Goal: Task Accomplishment & Management: Manage account settings

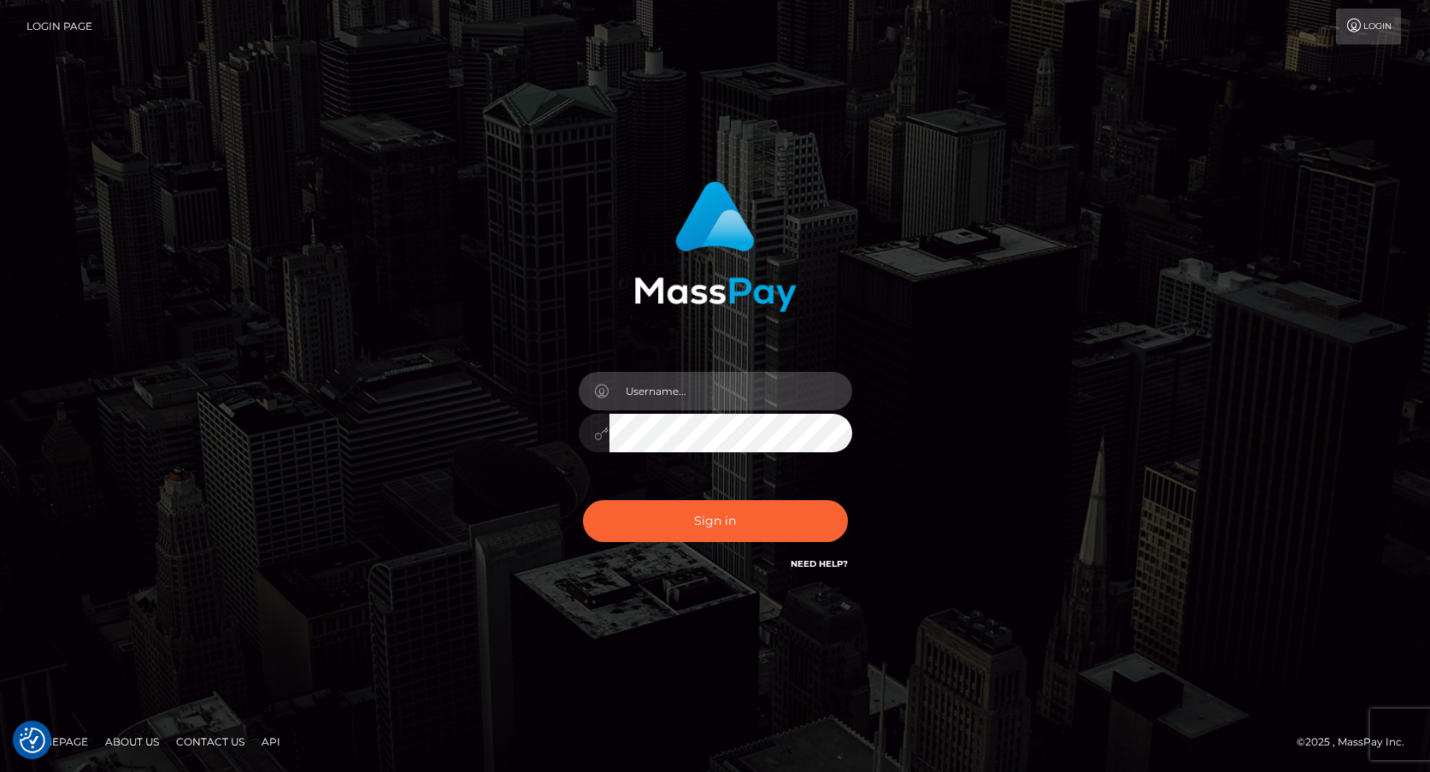
type input "[PERSON_NAME][EMAIL_ADDRESS][PERSON_NAME]"
click at [699, 532] on button "Sign in" at bounding box center [715, 521] width 265 height 42
click at [672, 391] on input "text" at bounding box center [730, 391] width 243 height 38
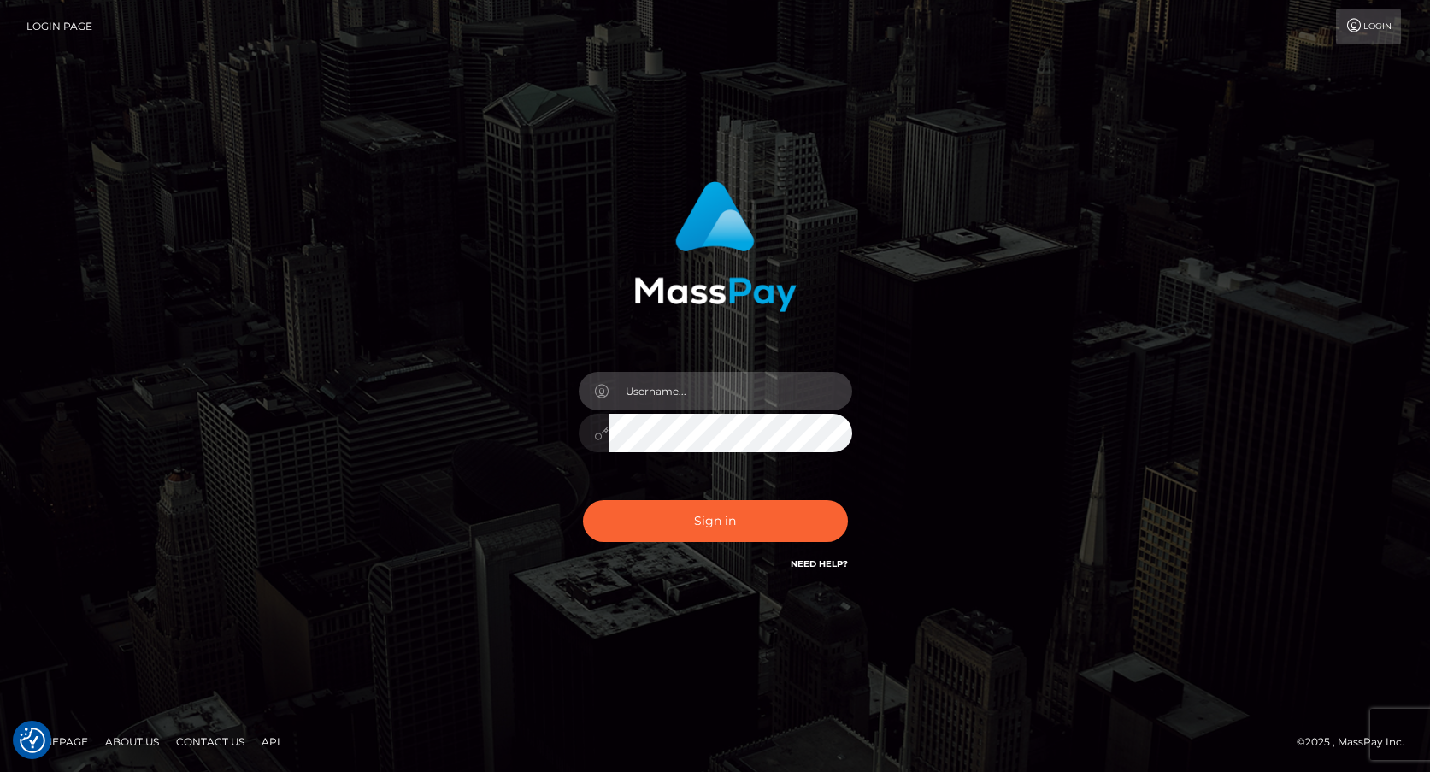
click at [672, 391] on input "text" at bounding box center [730, 391] width 243 height 38
type input "[PERSON_NAME][EMAIL_ADDRESS][PERSON_NAME][DOMAIN_NAME]"
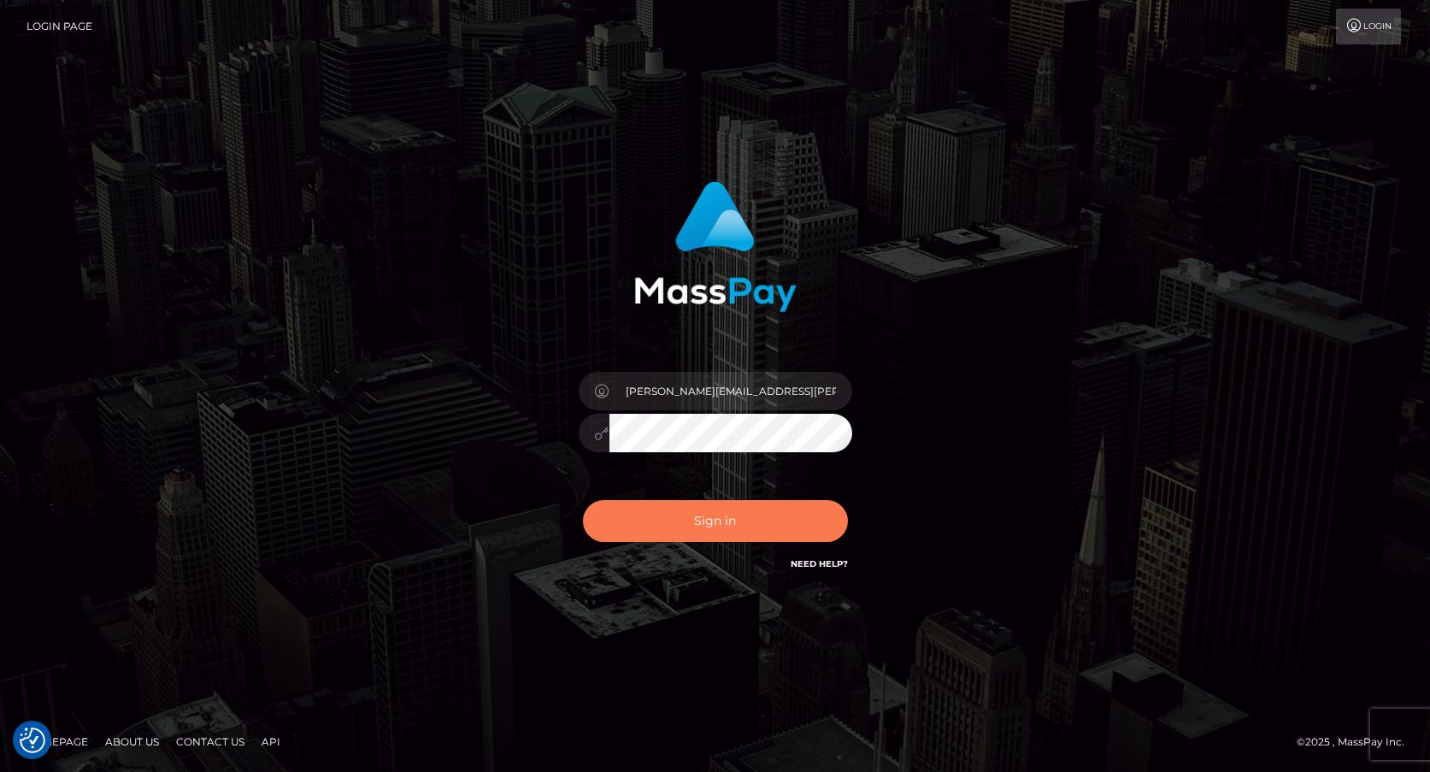
click at [738, 523] on button "Sign in" at bounding box center [715, 521] width 265 height 42
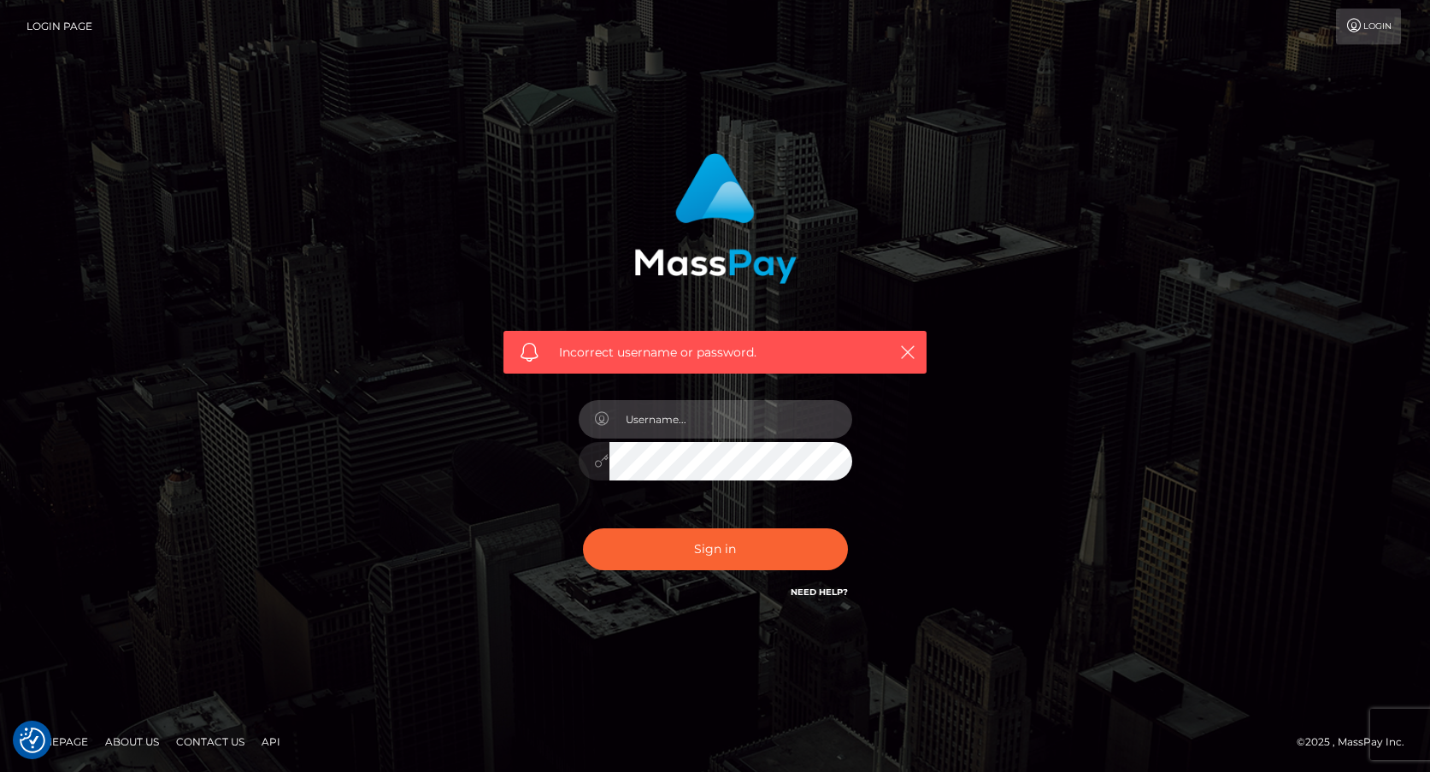
type input "frank.minyon@cforth.com"
click at [747, 552] on button "Sign in" at bounding box center [715, 549] width 265 height 42
click at [709, 420] on input "text" at bounding box center [730, 419] width 243 height 38
type input "Frank.Minyon@cforth.com"
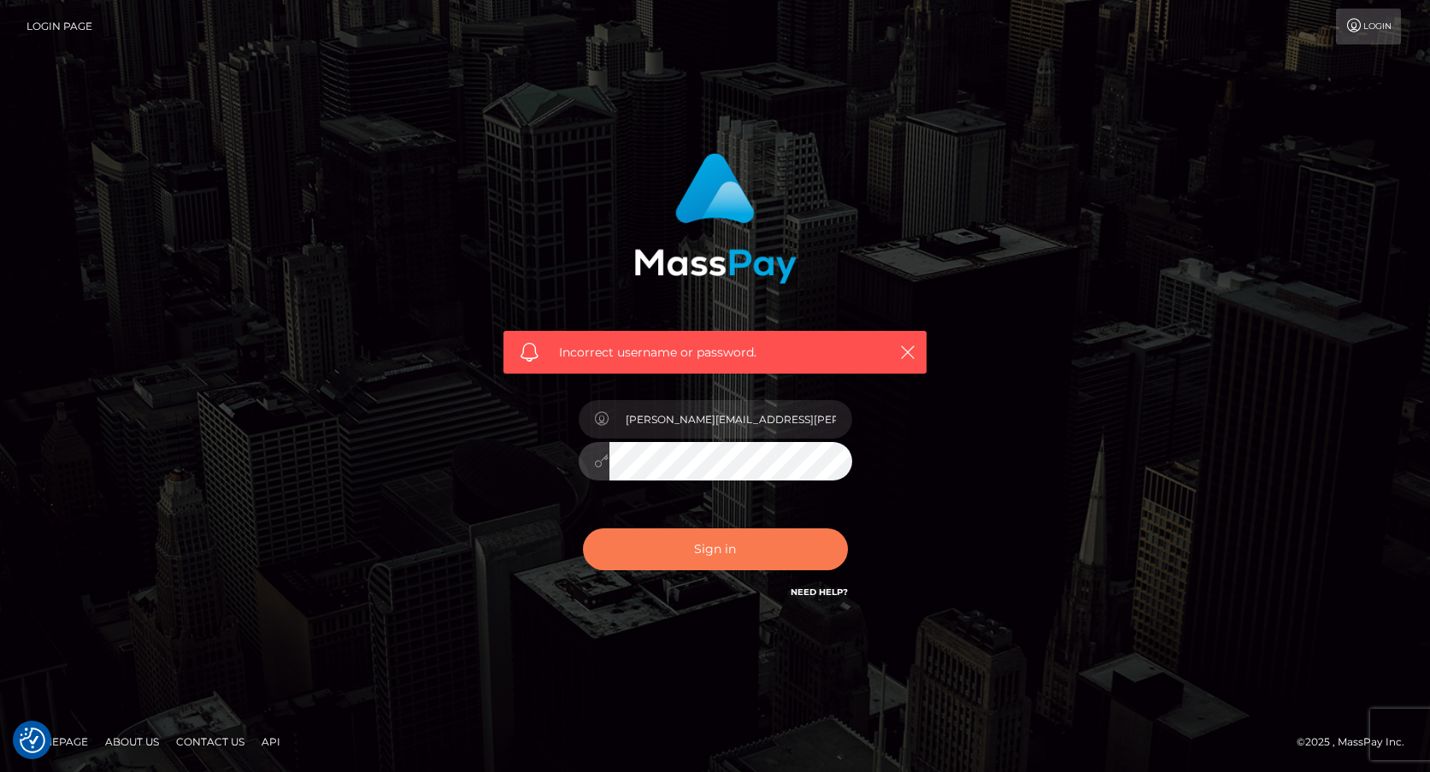
click at [751, 564] on button "Sign in" at bounding box center [715, 549] width 265 height 42
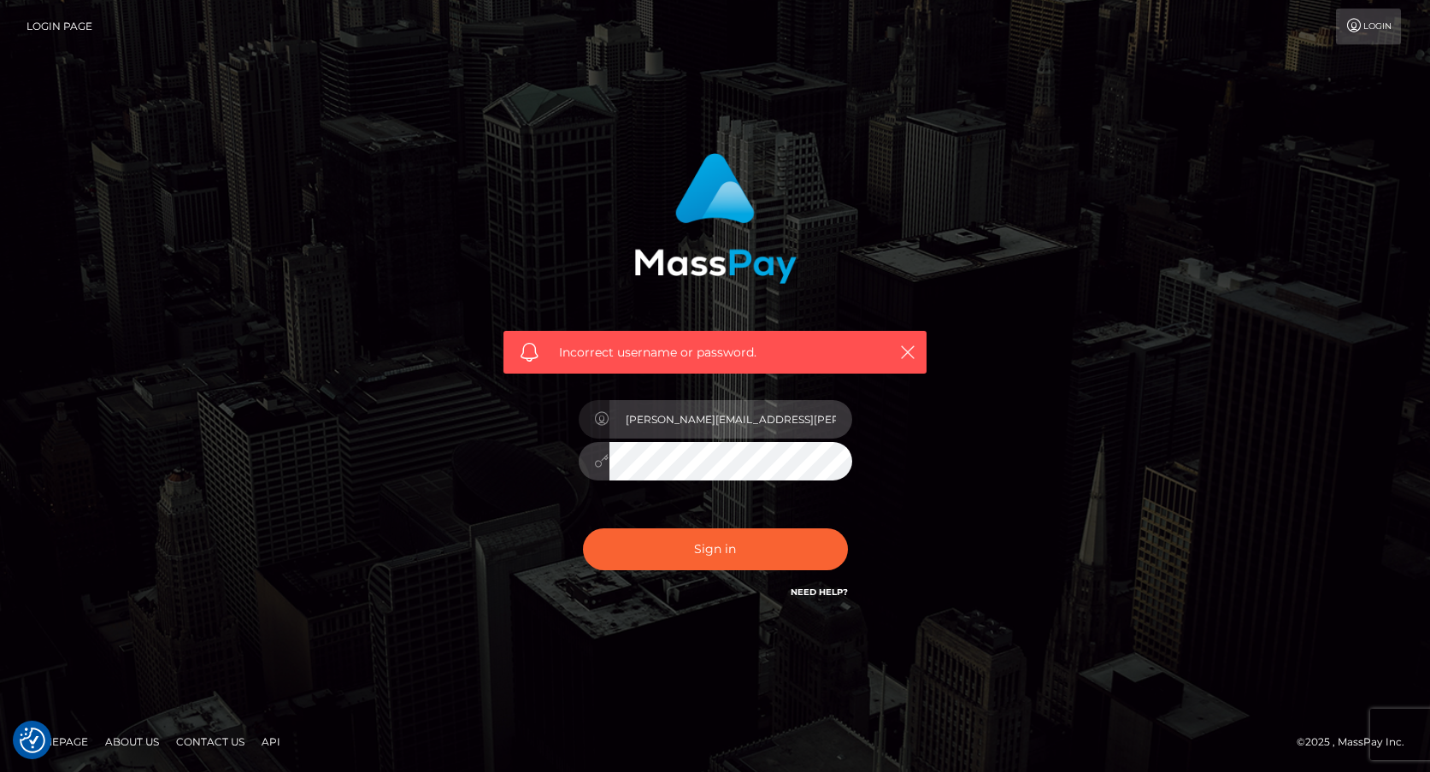
click at [765, 419] on input "Frank.Minyon@cforth.com" at bounding box center [730, 419] width 243 height 38
type input "[PERSON_NAME][EMAIL_ADDRESS][PERSON_NAME][DOMAIN_NAME]"
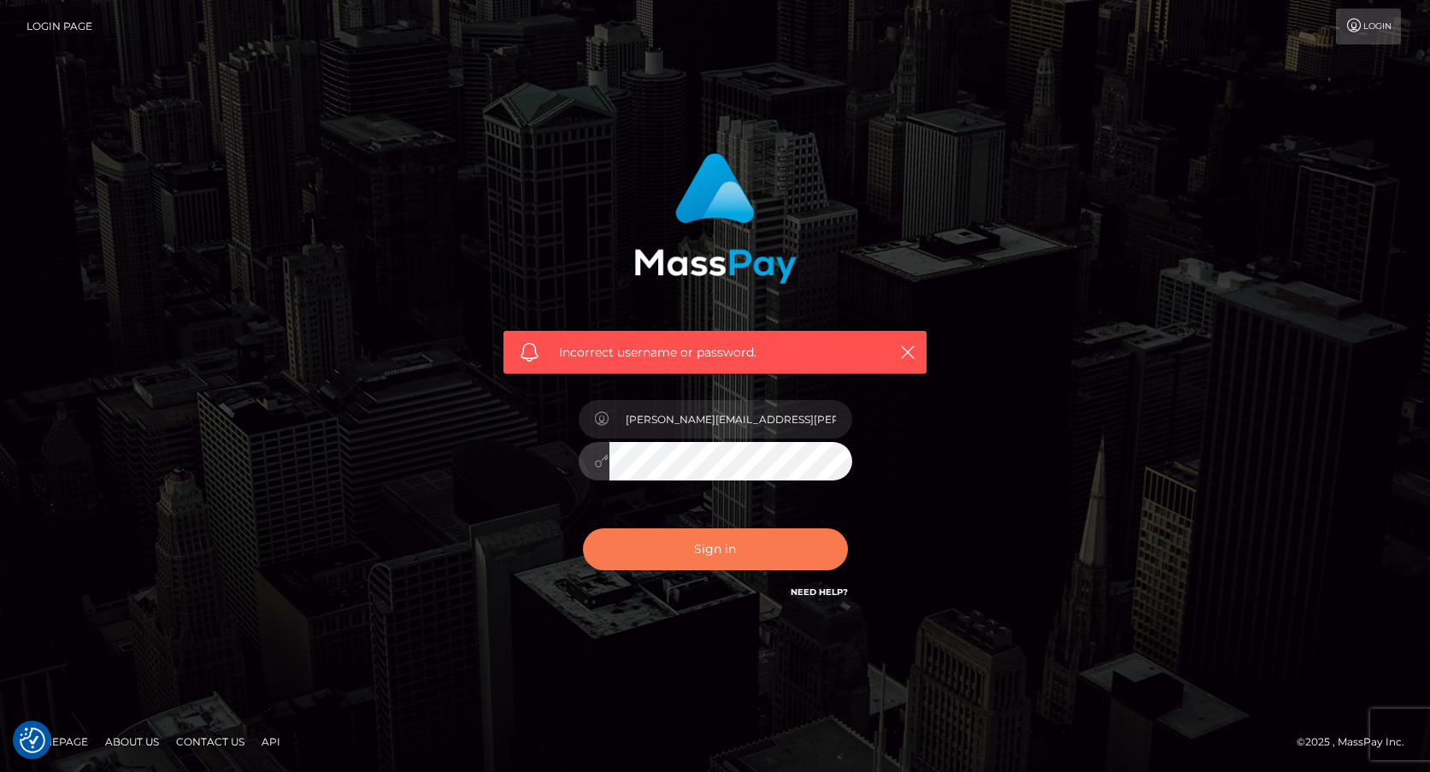
click at [722, 551] on button "Sign in" at bounding box center [715, 549] width 265 height 42
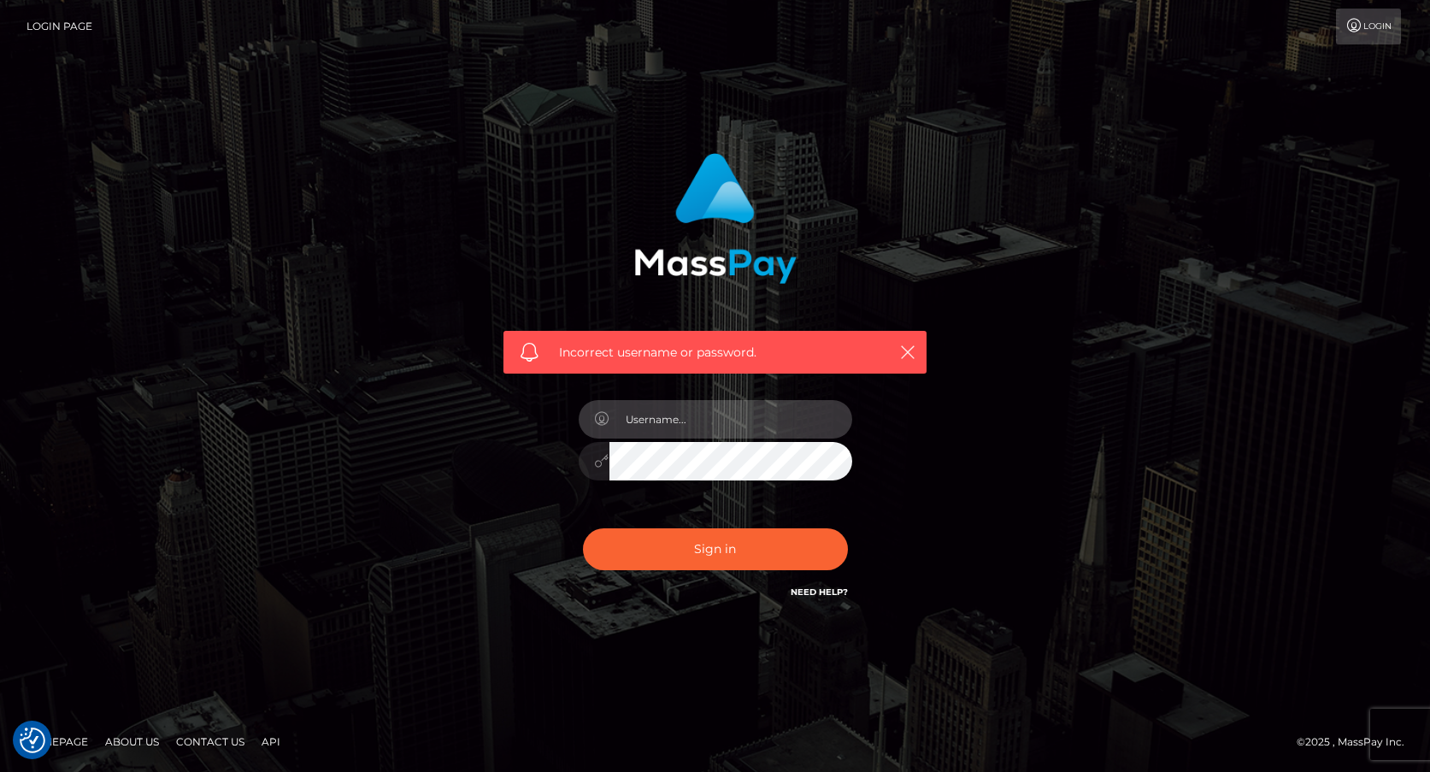
type input "[PERSON_NAME][EMAIL_ADDRESS][PERSON_NAME][DOMAIN_NAME]"
click at [746, 426] on input "[PERSON_NAME][EMAIL_ADDRESS][PERSON_NAME][DOMAIN_NAME]" at bounding box center [730, 419] width 243 height 38
click at [747, 426] on input "[PERSON_NAME][EMAIL_ADDRESS][PERSON_NAME][DOMAIN_NAME]" at bounding box center [730, 419] width 243 height 38
click at [747, 426] on input "frank.minyon@cforth.com" at bounding box center [730, 419] width 243 height 38
type input "frank.minyon@cforth.com"
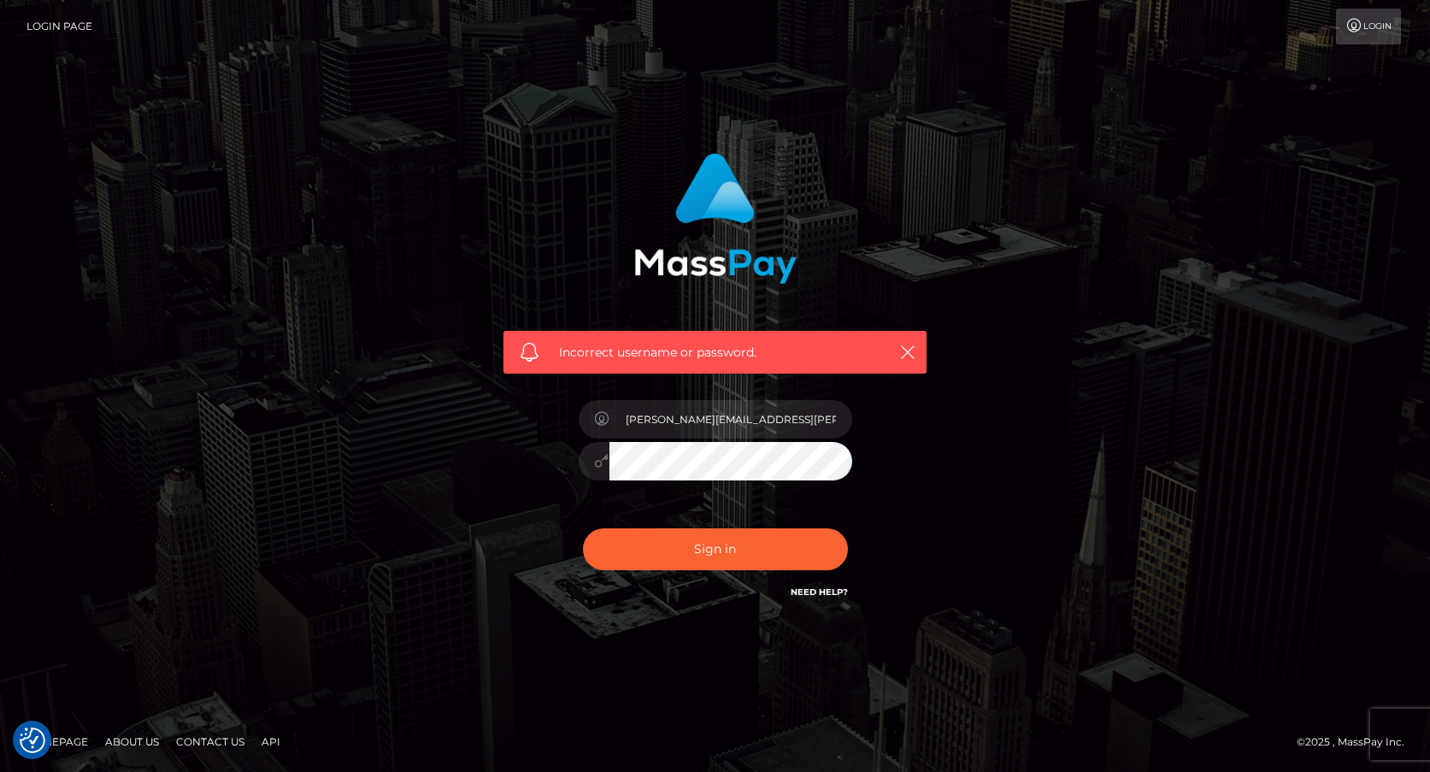
click at [750, 561] on button "Sign in" at bounding box center [715, 549] width 265 height 42
click at [715, 425] on input "text" at bounding box center [730, 419] width 243 height 38
type input "[PERSON_NAME][EMAIL_ADDRESS][PERSON_NAME]"
click at [746, 548] on button "Sign in" at bounding box center [715, 549] width 265 height 42
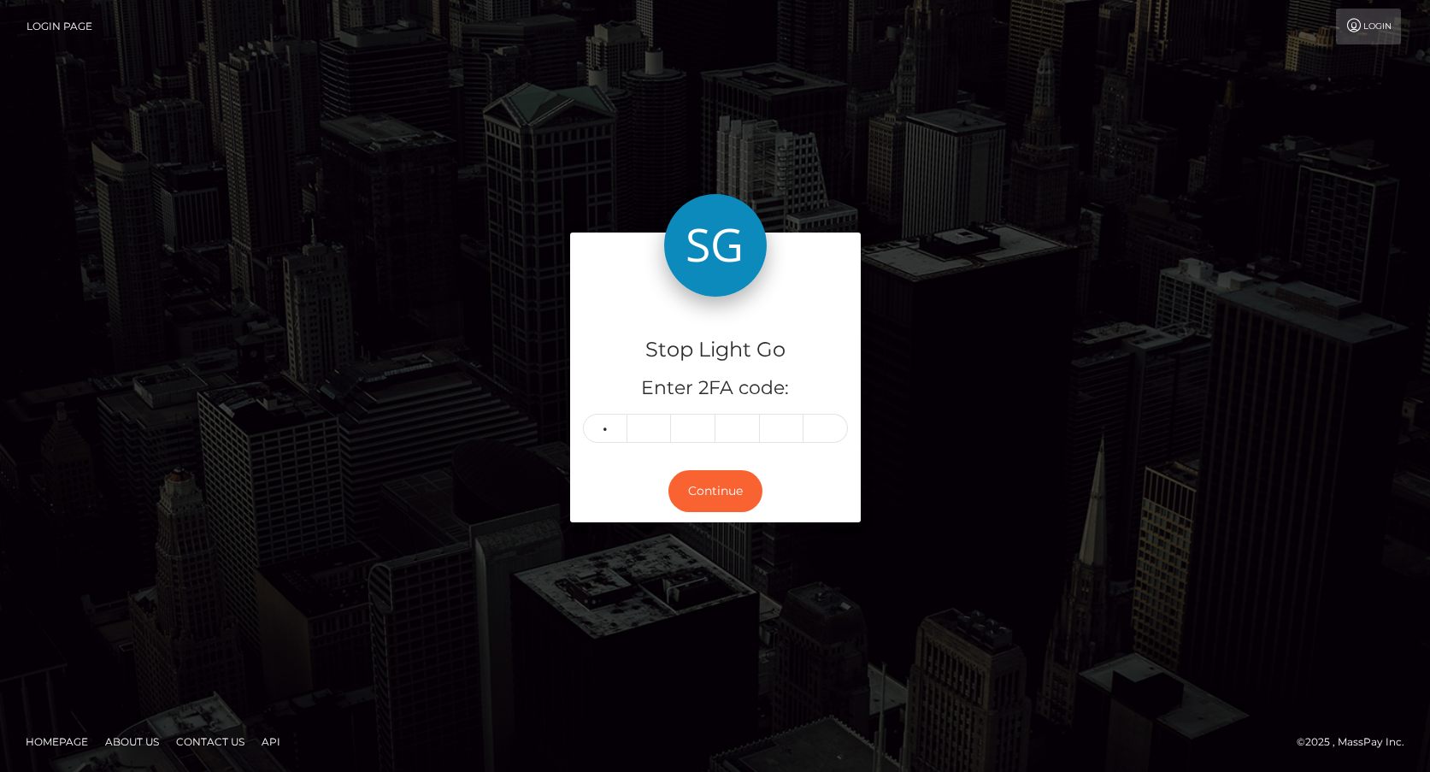
type input "7"
type input "5"
type input "6"
type input "2"
type input "1"
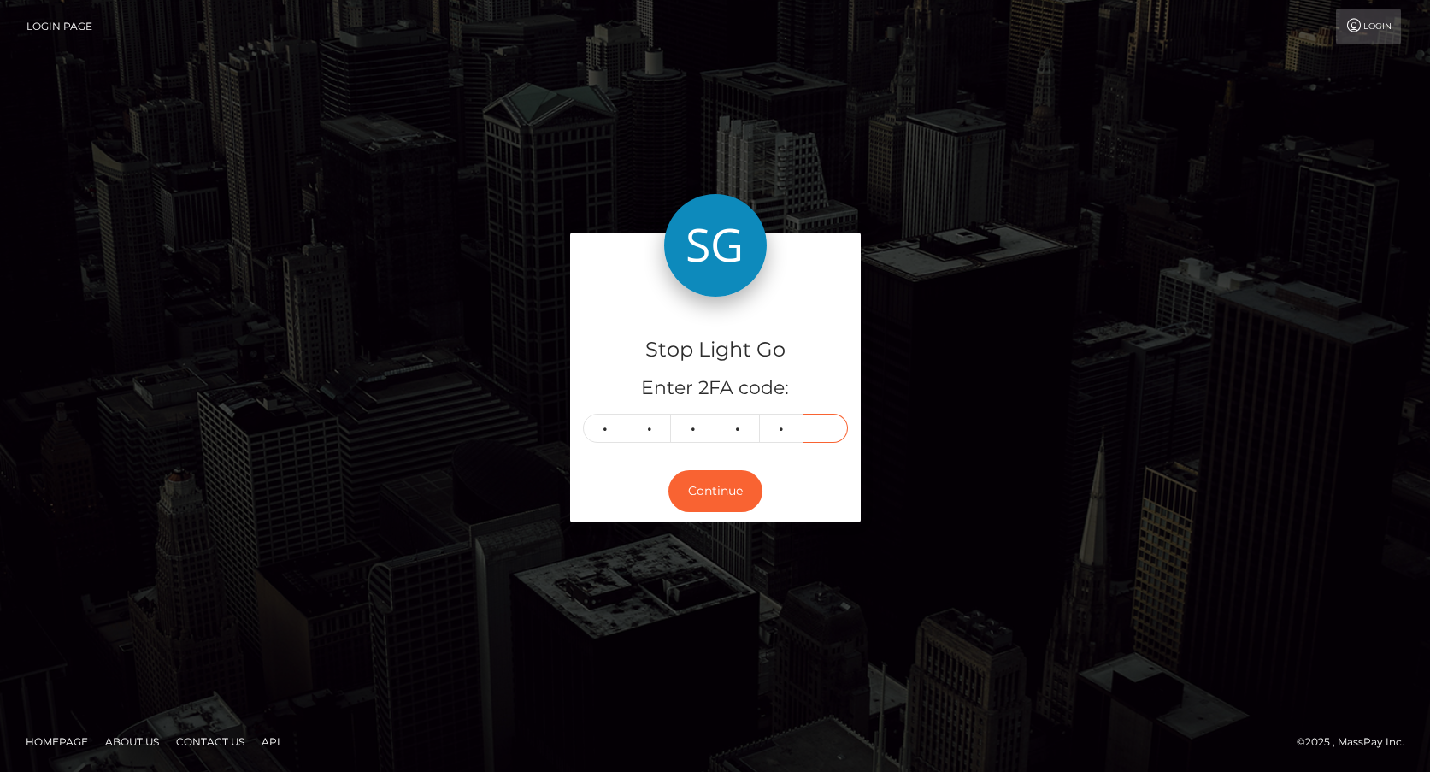
type input "4"
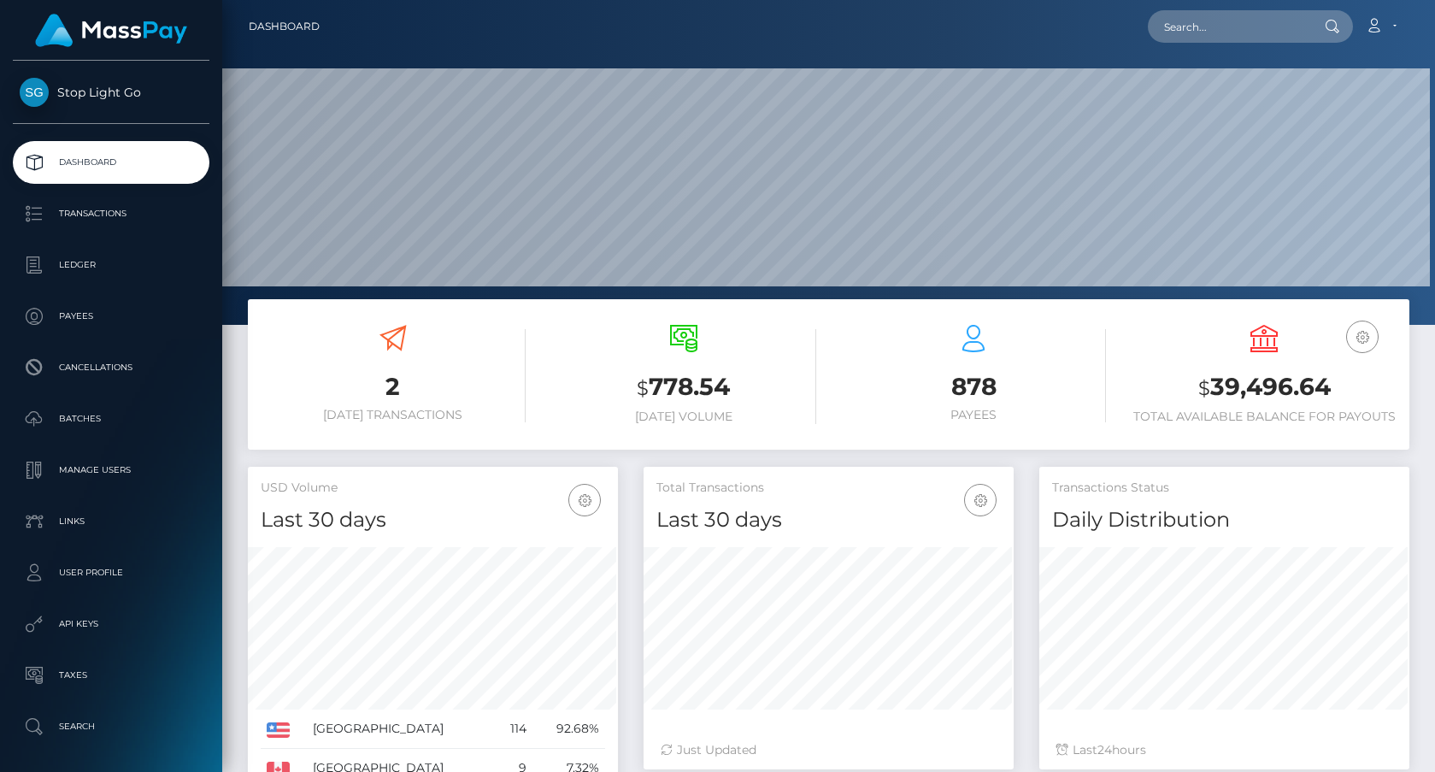
scroll to position [389, 370]
